Goal: Transaction & Acquisition: Purchase product/service

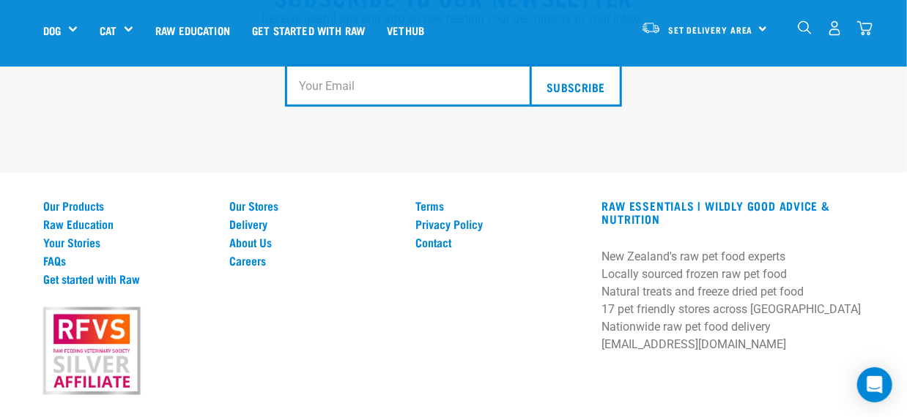
scroll to position [2776, 0]
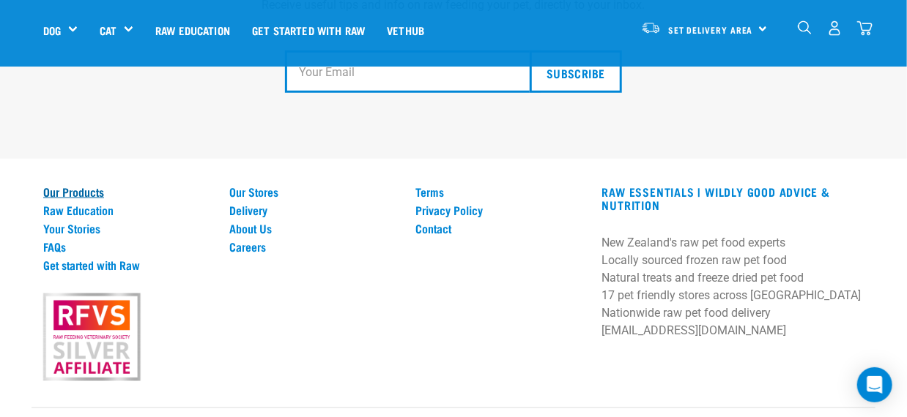
click at [91, 185] on link "Our Products" at bounding box center [127, 191] width 168 height 13
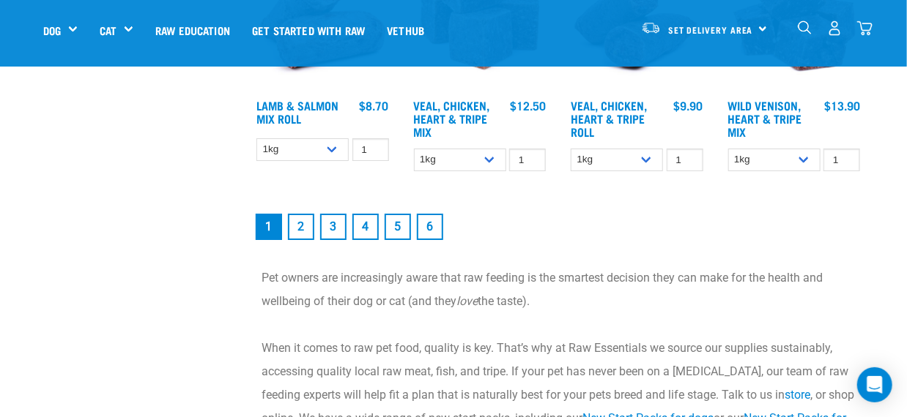
scroll to position [2051, 0]
click at [302, 222] on link "2" at bounding box center [301, 226] width 26 height 26
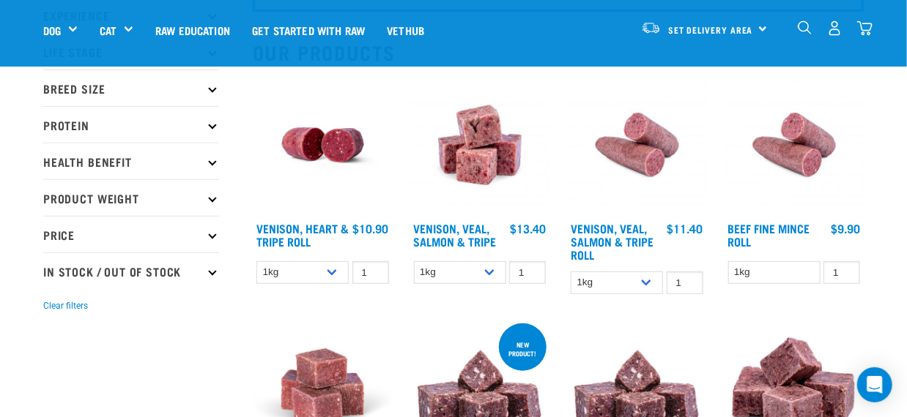
scroll to position [146, 0]
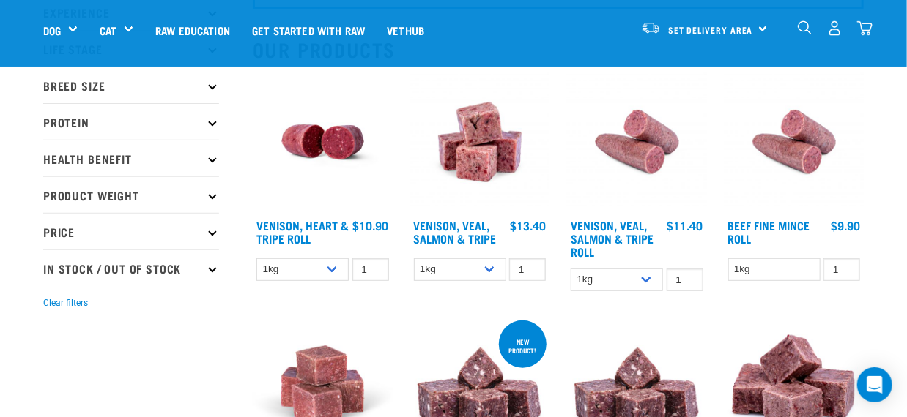
click at [76, 81] on p "Breed Size" at bounding box center [131, 85] width 176 height 37
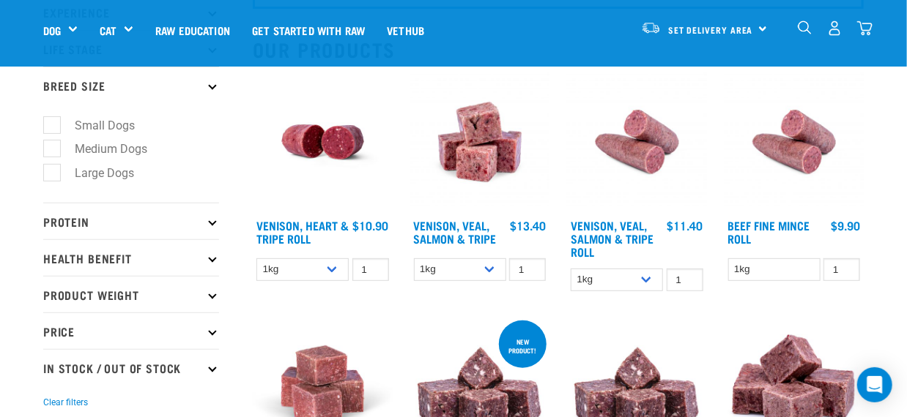
click at [52, 146] on label "Medium Dogs" at bounding box center [102, 149] width 102 height 18
click at [52, 146] on input "Medium Dogs" at bounding box center [48, 147] width 10 height 10
checkbox input "true"
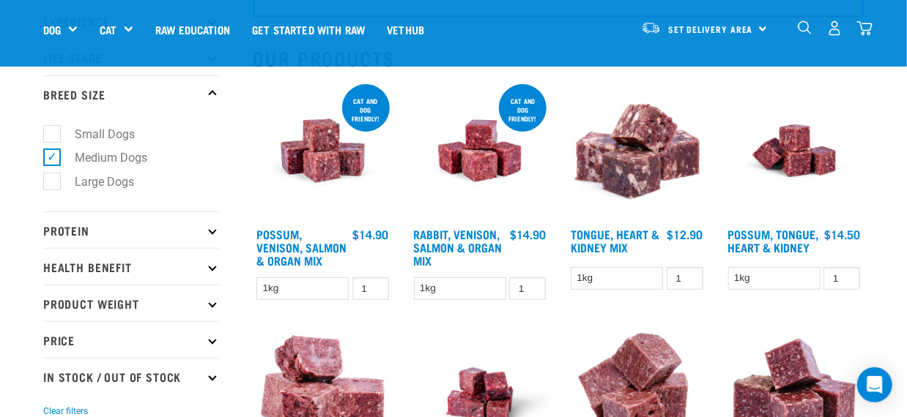
scroll to position [146, 0]
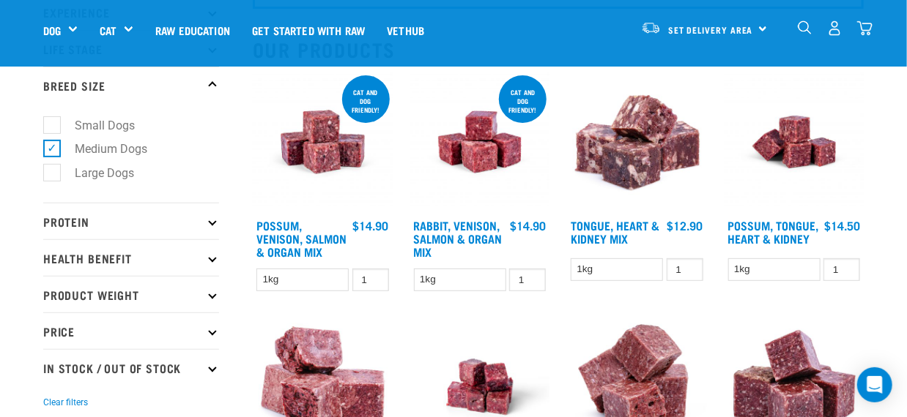
drag, startPoint x: 387, startPoint y: 312, endPoint x: 408, endPoint y: 355, distance: 47.8
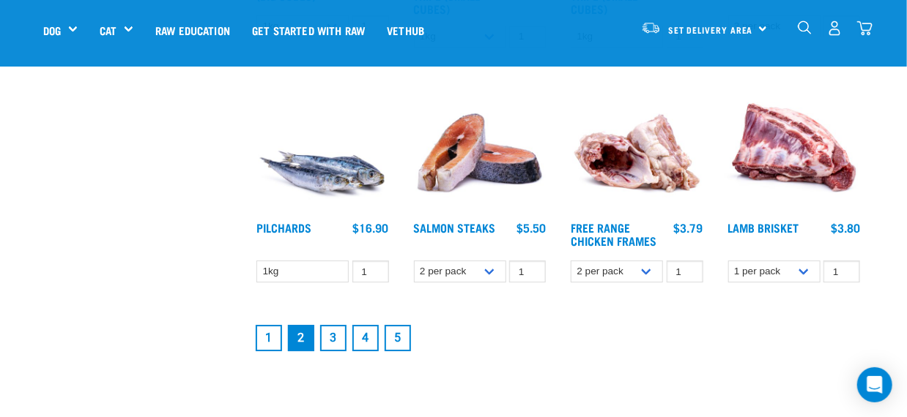
scroll to position [1831, 0]
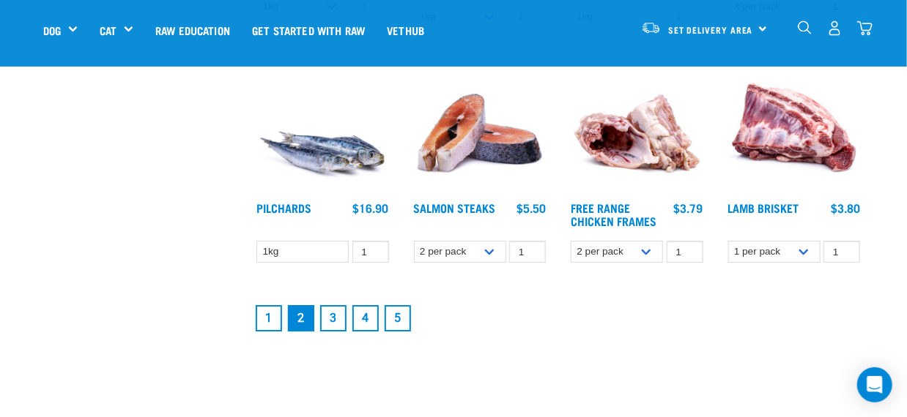
click at [333, 322] on link "3" at bounding box center [333, 318] width 26 height 26
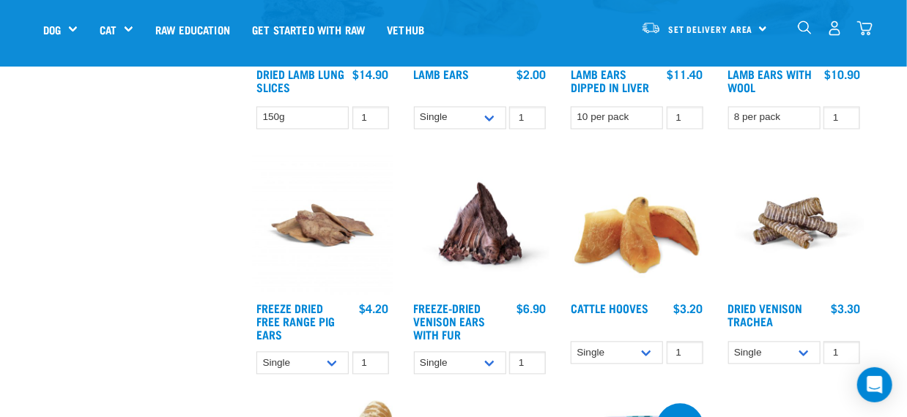
scroll to position [1025, 0]
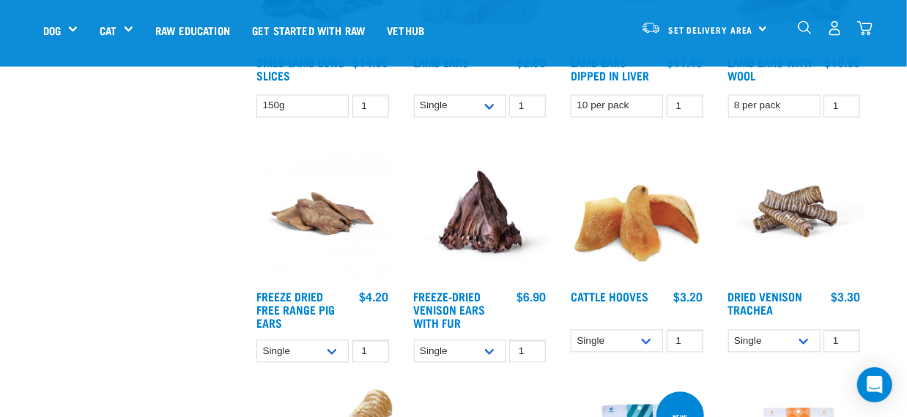
click at [313, 220] on img at bounding box center [323, 214] width 140 height 140
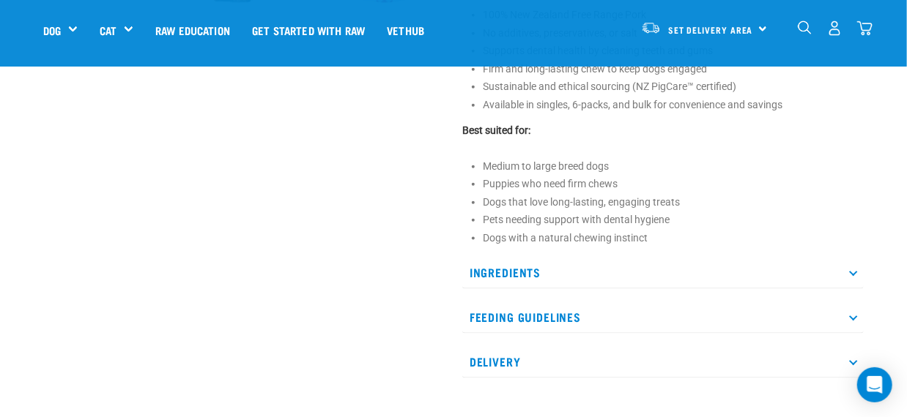
scroll to position [659, 0]
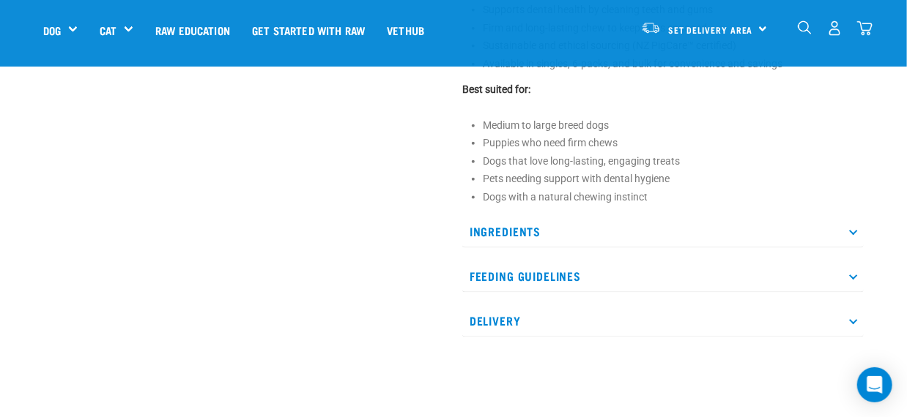
click at [532, 272] on p "Feeding Guidelines" at bounding box center [662, 276] width 401 height 33
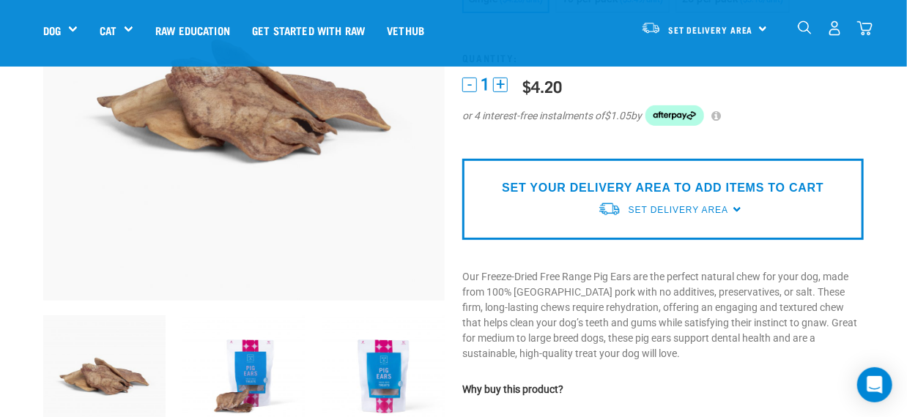
scroll to position [0, 0]
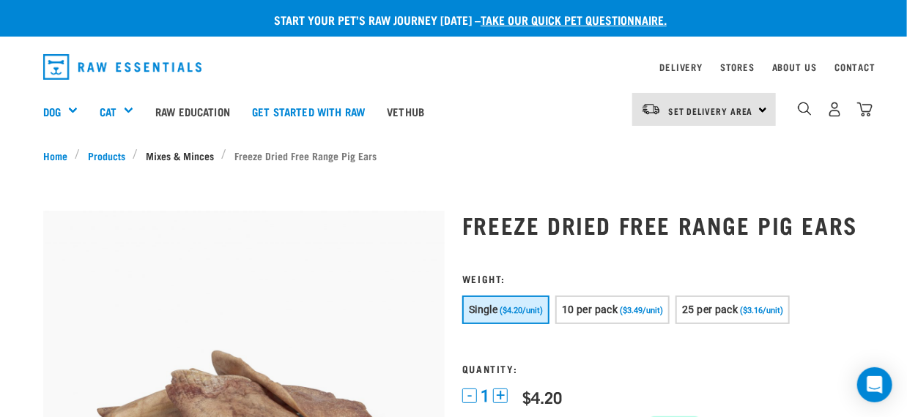
click at [164, 159] on link "Mixes & Minces" at bounding box center [179, 155] width 83 height 15
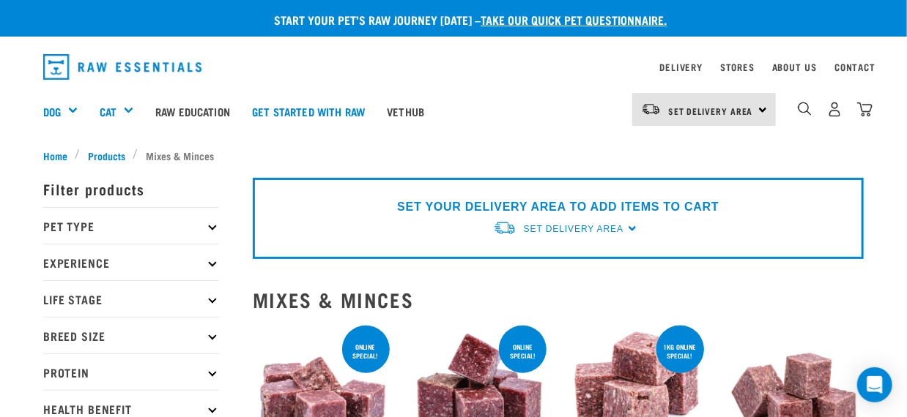
scroll to position [73, 0]
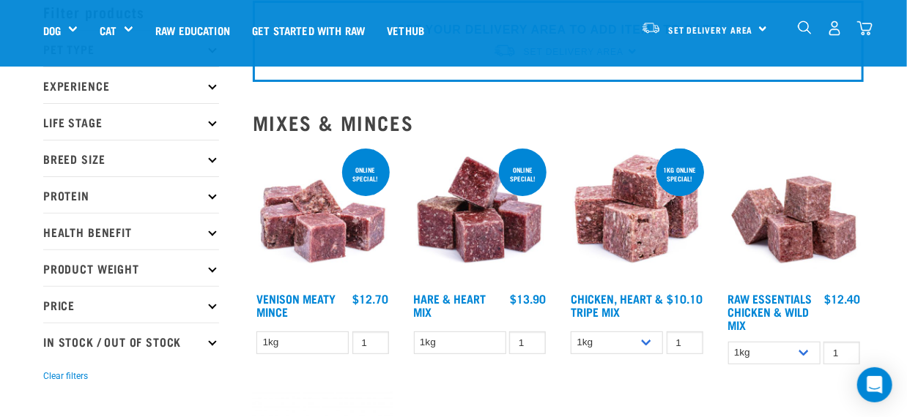
click at [83, 153] on p "Breed Size" at bounding box center [131, 158] width 176 height 37
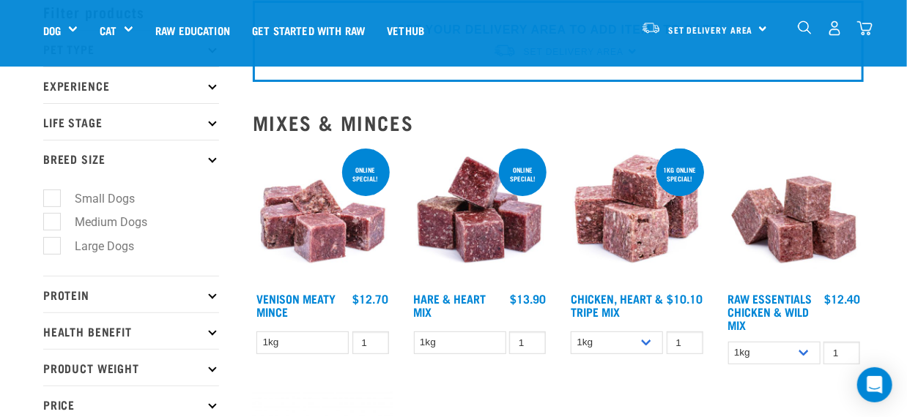
click at [51, 247] on label "Large Dogs" at bounding box center [95, 246] width 89 height 18
click at [50, 247] on input "Large Dogs" at bounding box center [48, 244] width 10 height 10
checkbox input "true"
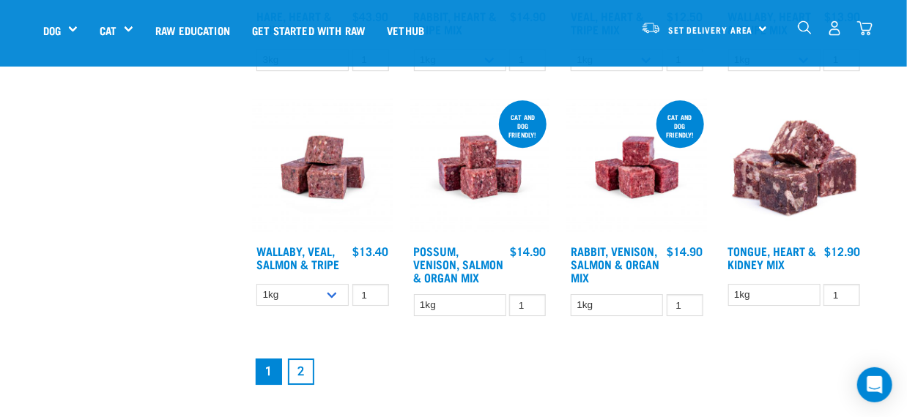
scroll to position [1459, 0]
